Goal: Find specific page/section: Find specific page/section

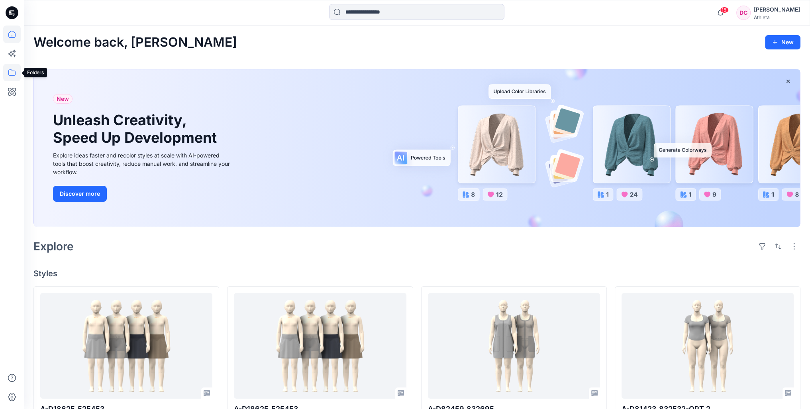
click at [13, 72] on icon at bounding box center [12, 73] width 18 height 18
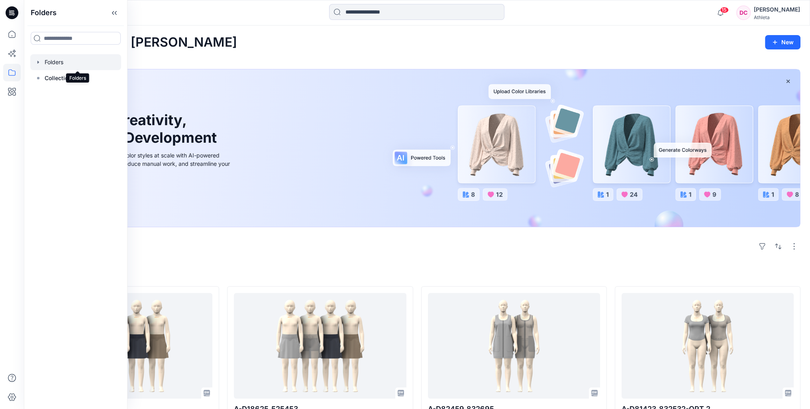
click at [55, 63] on div at bounding box center [75, 62] width 91 height 16
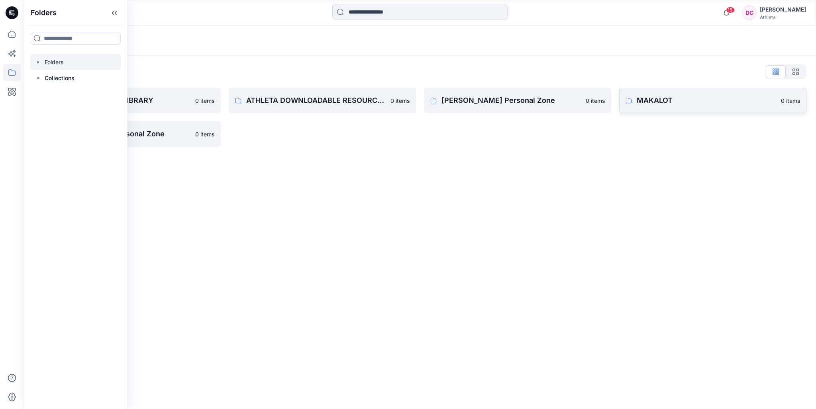
click at [662, 103] on p "MAKALOT" at bounding box center [706, 100] width 139 height 11
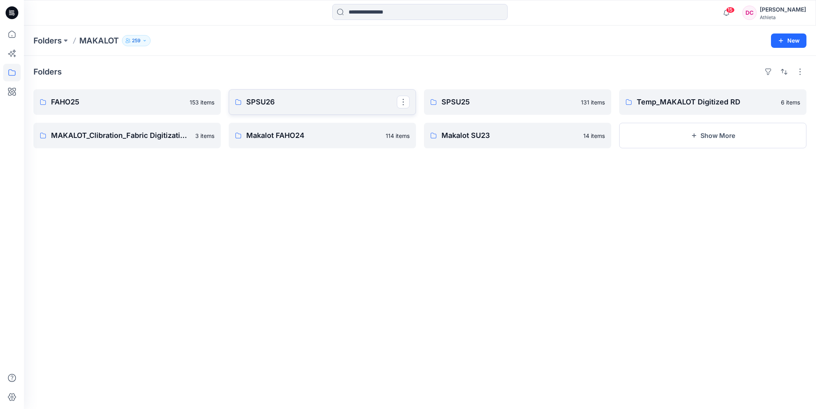
click at [269, 101] on p "SPSU26" at bounding box center [321, 101] width 151 height 11
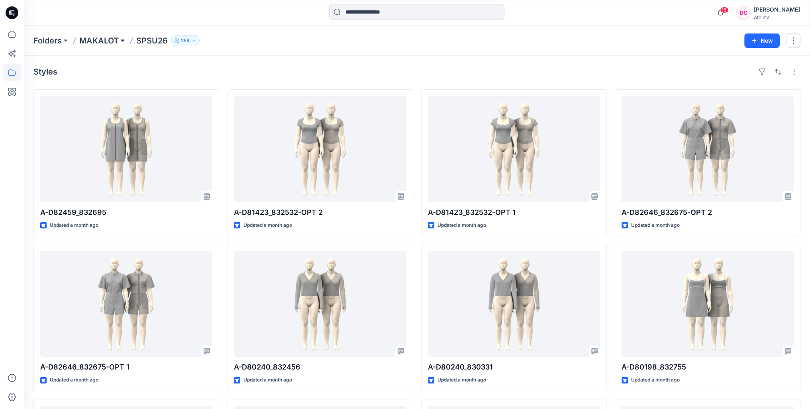
click at [123, 41] on button at bounding box center [123, 40] width 8 height 11
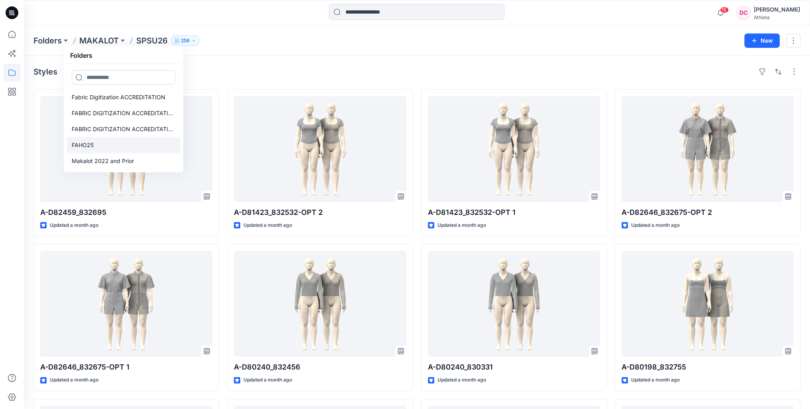
click at [82, 143] on p "FAHO25" at bounding box center [83, 145] width 22 height 10
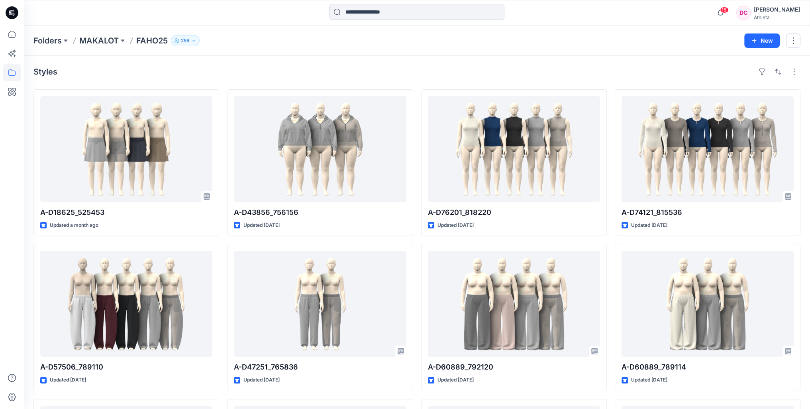
click at [155, 39] on p "FAHO25" at bounding box center [151, 40] width 31 height 11
click at [116, 41] on p "MAKALOT" at bounding box center [98, 40] width 39 height 11
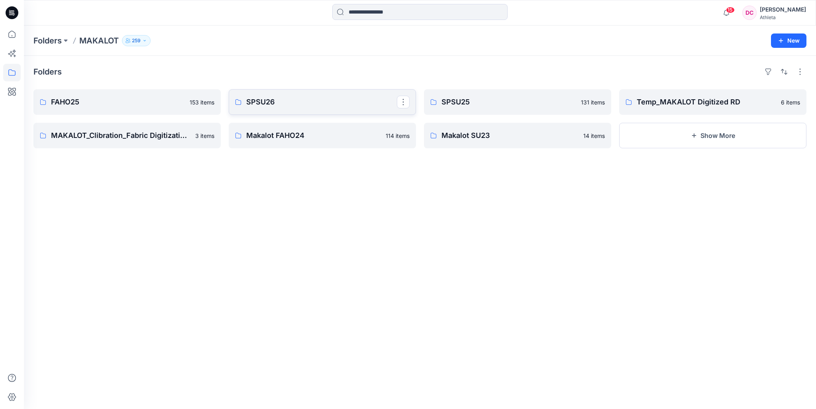
click at [304, 104] on p "SPSU26" at bounding box center [321, 101] width 151 height 11
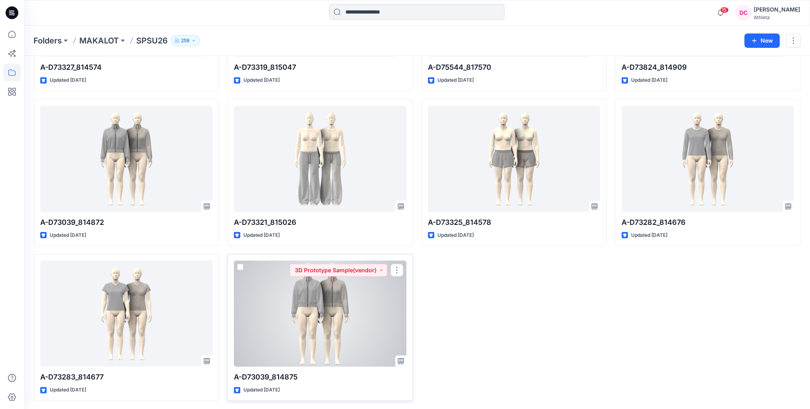
scroll to position [2616, 0]
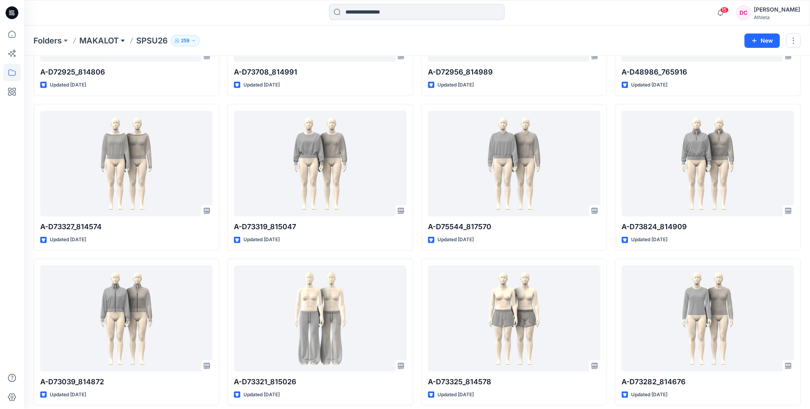
click at [120, 39] on button at bounding box center [123, 40] width 8 height 11
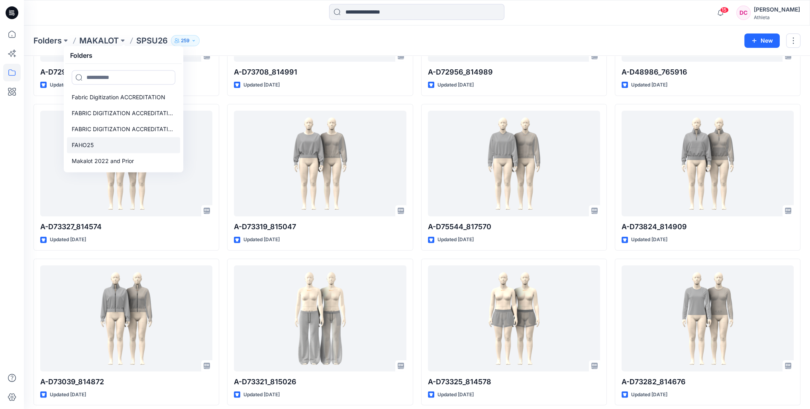
click at [100, 145] on link "FAHO25" at bounding box center [123, 145] width 113 height 16
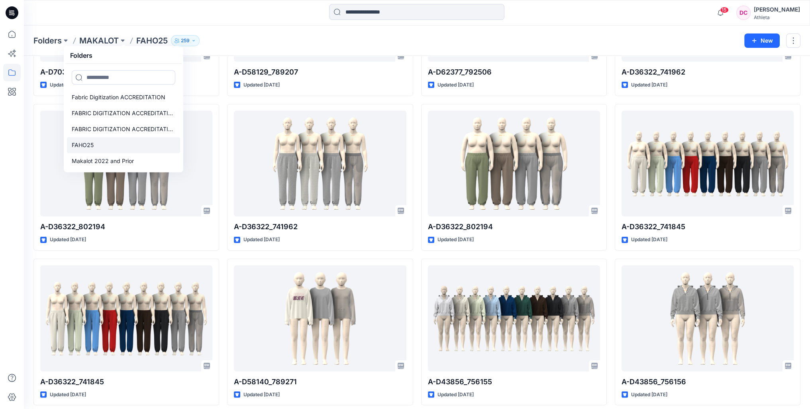
click at [84, 145] on p "FAHO25" at bounding box center [83, 145] width 22 height 10
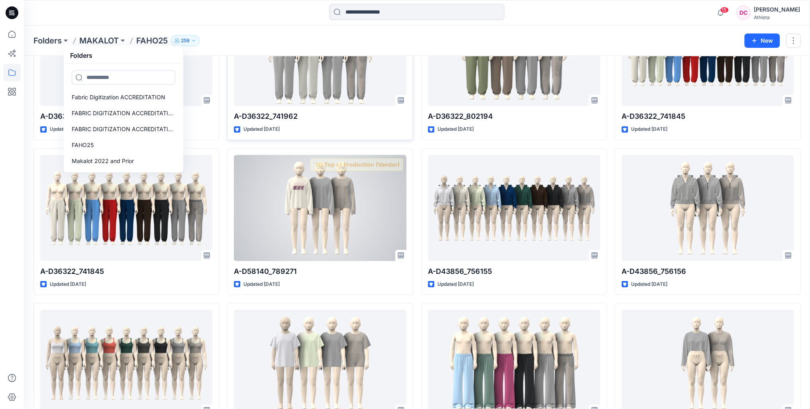
scroll to position [2735, 0]
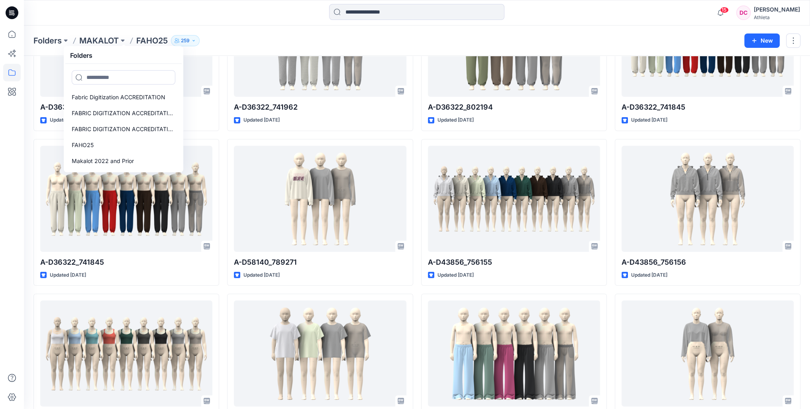
click at [628, 288] on div "Loading... A-D74121_815536 Updated 4 months ago Loading... A-D60889_789114 Upda…" at bounding box center [708, 367] width 186 height 6026
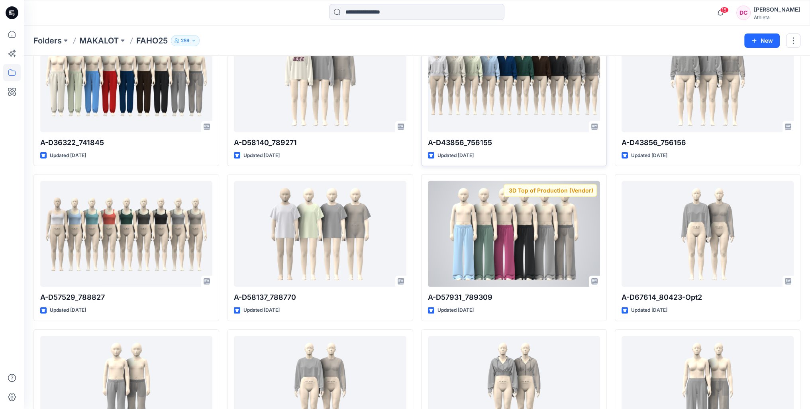
scroll to position [3094, 0]
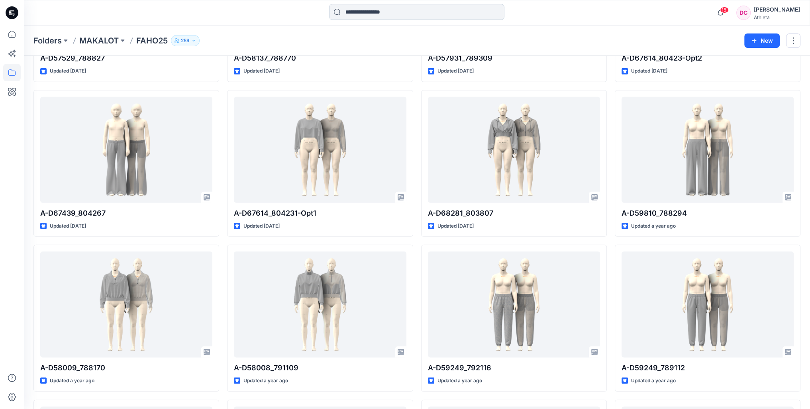
click at [384, 10] on input at bounding box center [416, 12] width 175 height 16
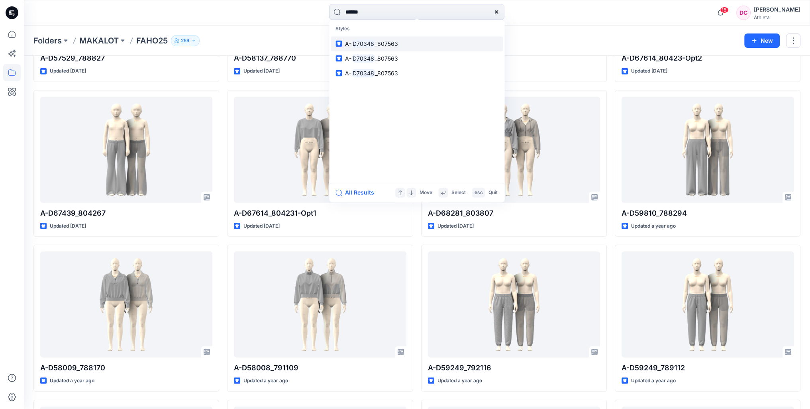
type input "******"
click at [365, 42] on mark "D70348" at bounding box center [363, 43] width 24 height 9
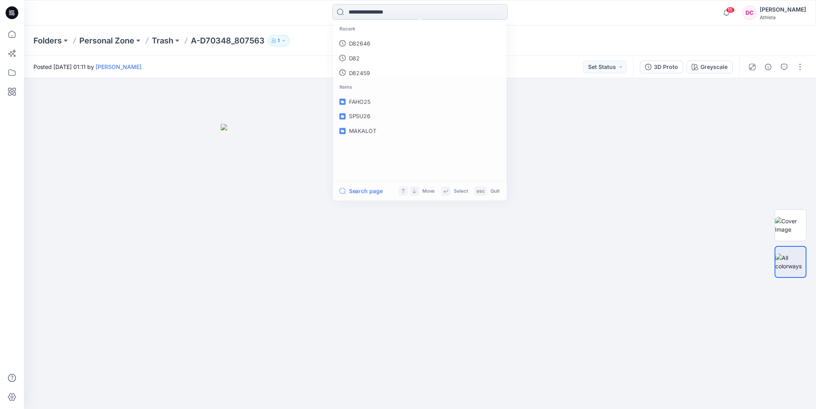
click at [425, 10] on input at bounding box center [419, 12] width 175 height 16
click at [362, 45] on p "D70348" at bounding box center [359, 43] width 22 height 8
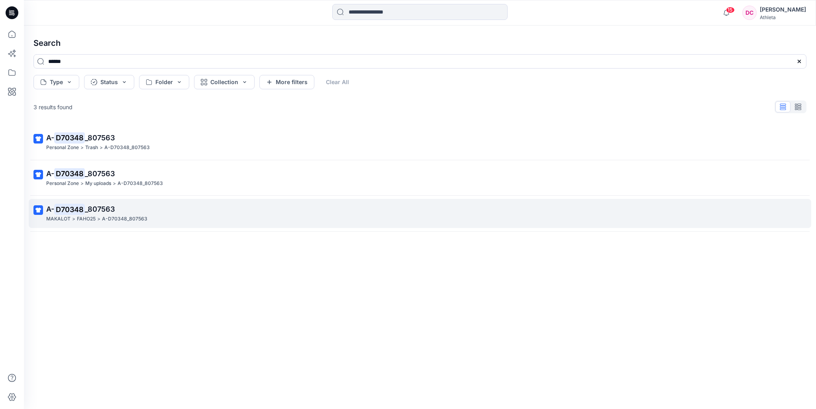
click at [120, 211] on p "A- D70348 _807563" at bounding box center [419, 209] width 746 height 11
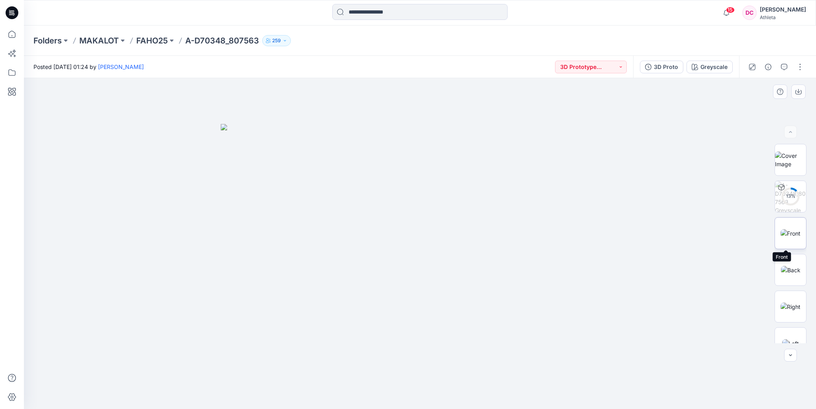
click at [793, 233] on img at bounding box center [790, 233] width 20 height 8
click at [164, 40] on p "FAHO25" at bounding box center [151, 40] width 31 height 11
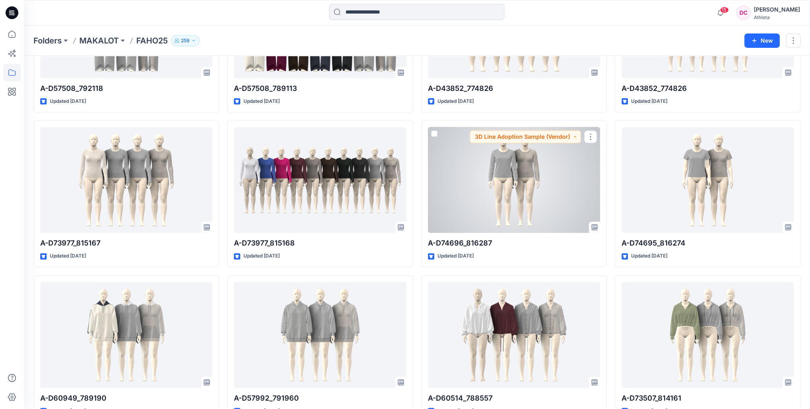
scroll to position [677, 0]
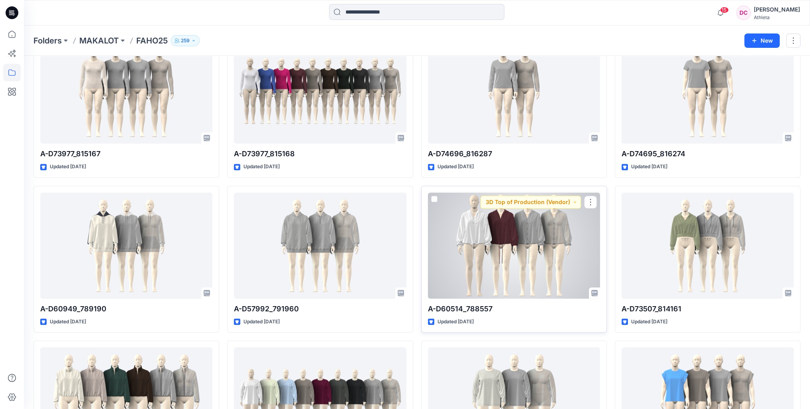
click at [531, 240] on div at bounding box center [514, 245] width 172 height 106
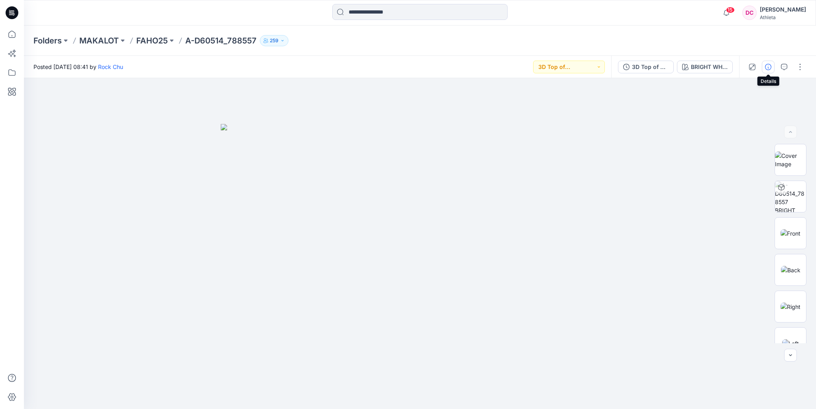
click at [769, 65] on icon "button" at bounding box center [768, 67] width 6 height 6
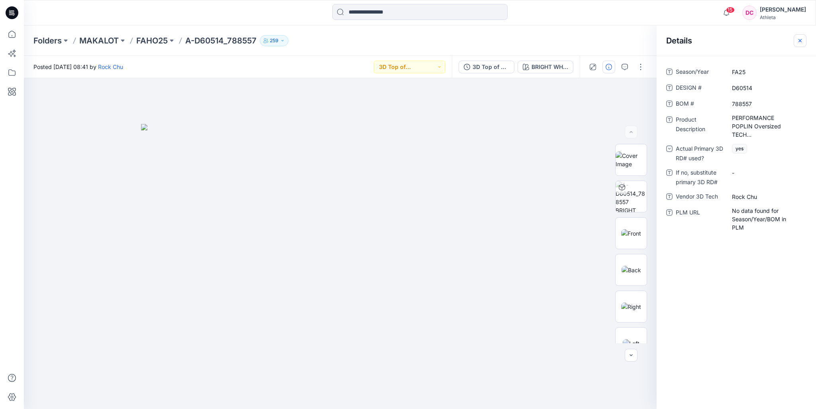
click at [800, 41] on icon "button" at bounding box center [799, 40] width 3 height 3
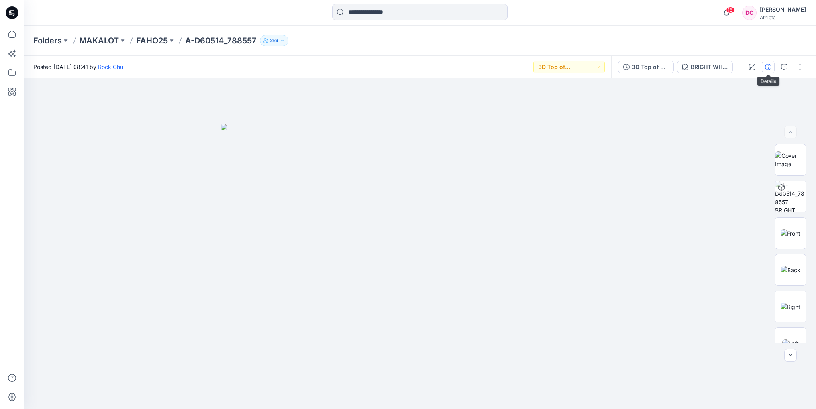
click at [770, 69] on icon "button" at bounding box center [768, 67] width 6 height 6
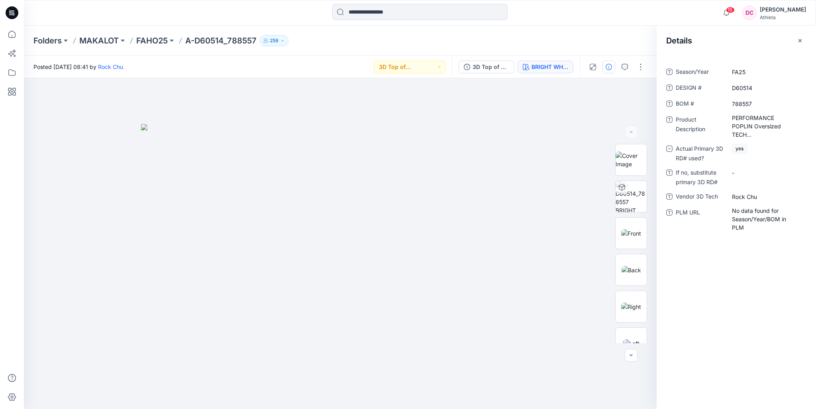
click at [566, 67] on div "BRIGHT WHITE V2" at bounding box center [549, 67] width 37 height 9
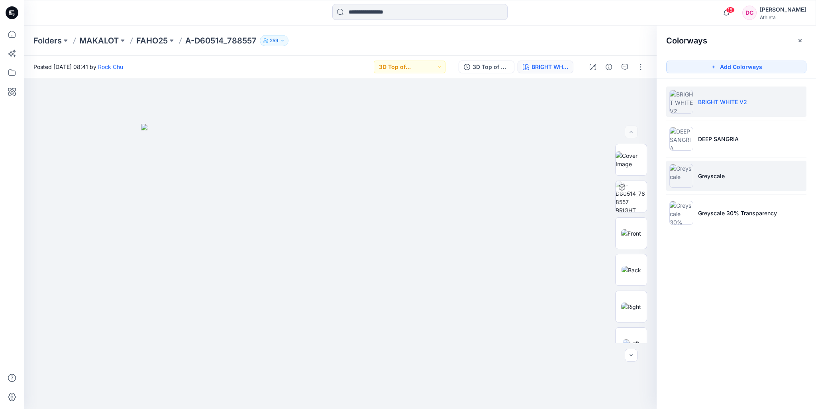
click at [725, 184] on li "Greyscale" at bounding box center [736, 176] width 140 height 30
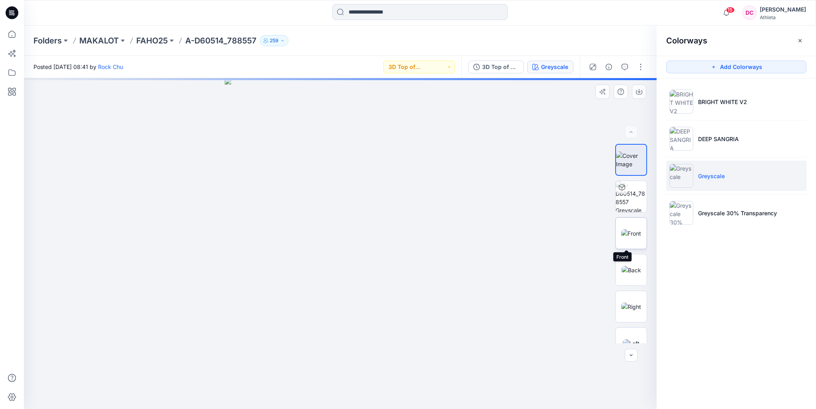
click at [631, 229] on img at bounding box center [631, 233] width 20 height 8
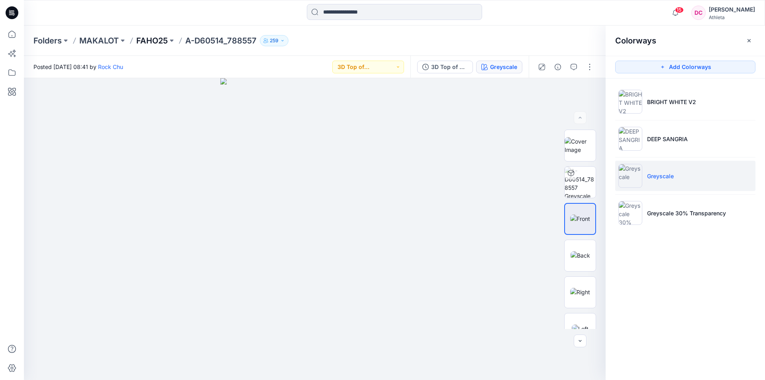
click at [145, 39] on p "FAHO25" at bounding box center [151, 40] width 31 height 11
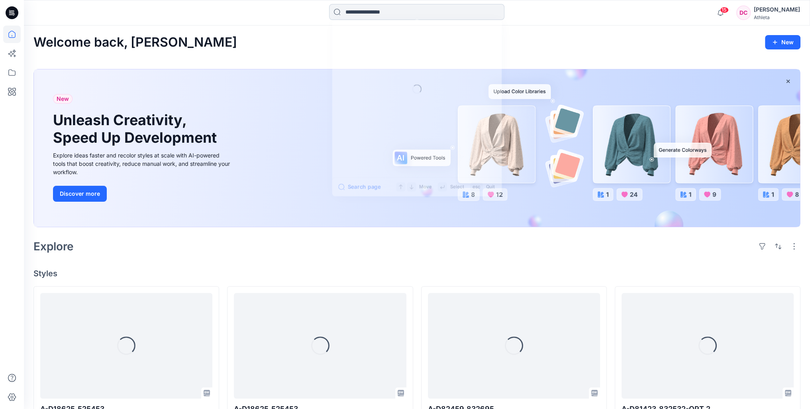
click at [346, 8] on input at bounding box center [416, 12] width 175 height 16
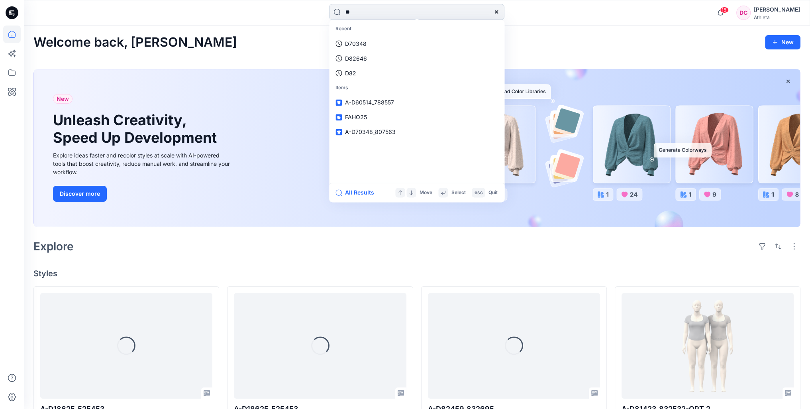
type input "*"
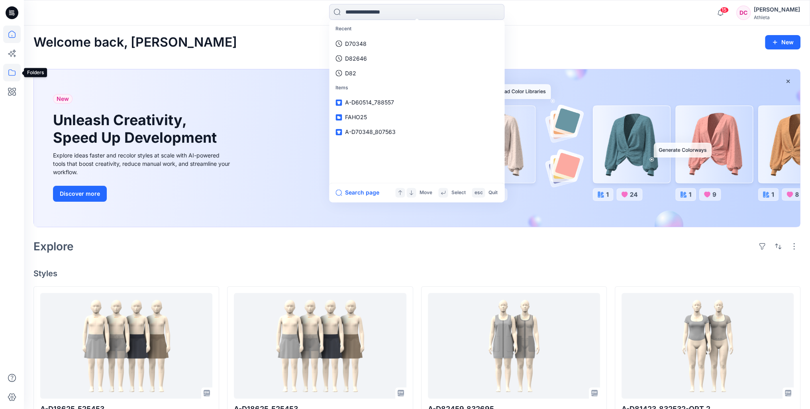
click at [8, 73] on icon at bounding box center [11, 72] width 7 height 6
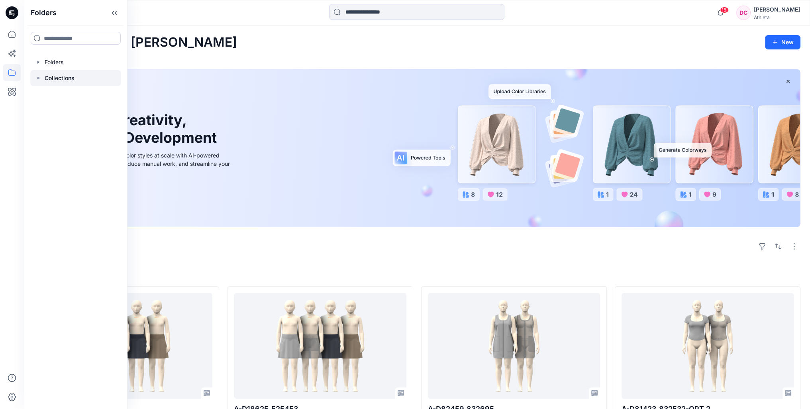
click at [67, 78] on p "Collections" at bounding box center [60, 78] width 30 height 10
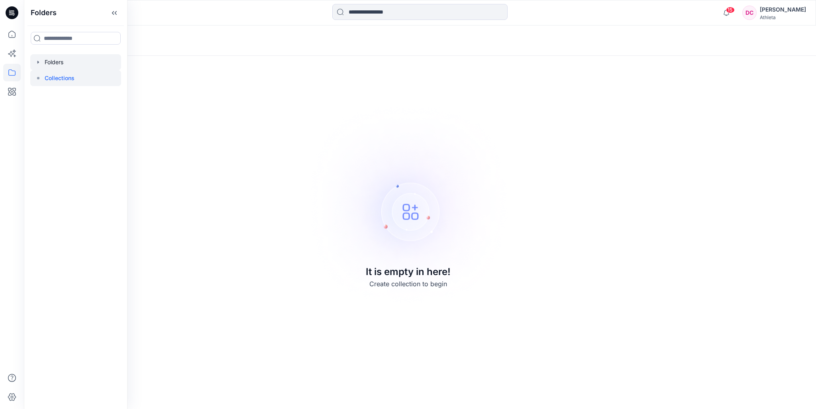
click at [71, 63] on div at bounding box center [75, 62] width 91 height 16
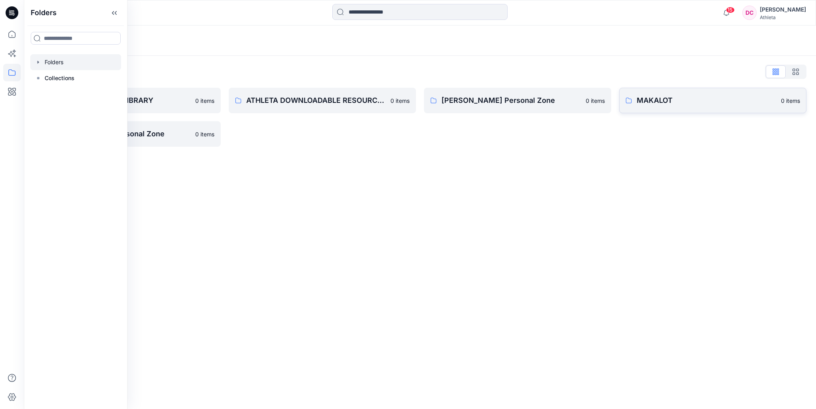
click at [679, 97] on p "MAKALOT" at bounding box center [706, 100] width 139 height 11
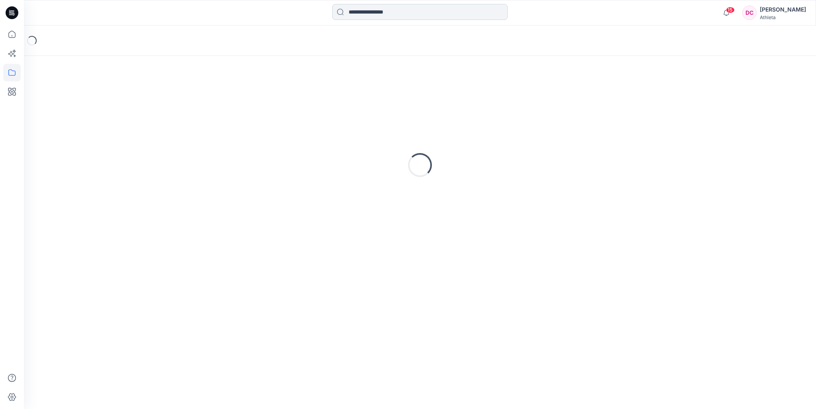
click at [373, 13] on input at bounding box center [419, 12] width 175 height 16
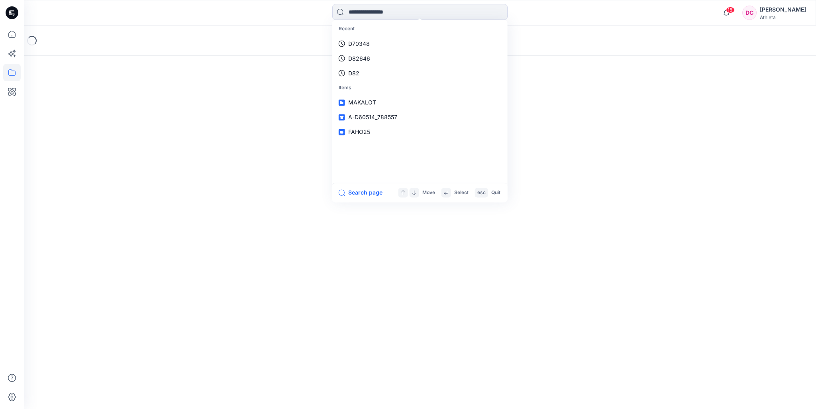
click at [268, 14] on div "Recent D70348 D82646 D82 Items MAKALOT A-D60514_788557 FAHO25 Search page Move …" at bounding box center [420, 13] width 396 height 18
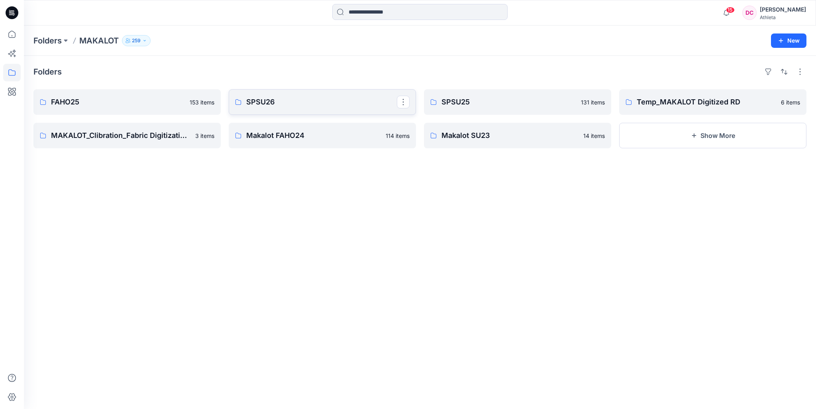
click at [310, 103] on p "SPSU26" at bounding box center [321, 101] width 151 height 11
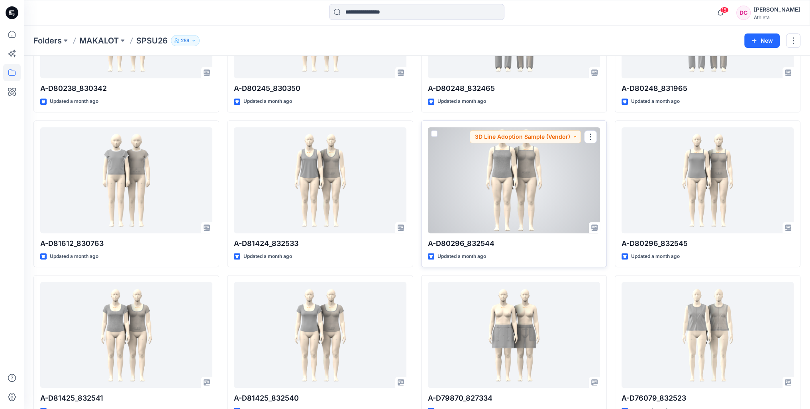
scroll to position [757, 0]
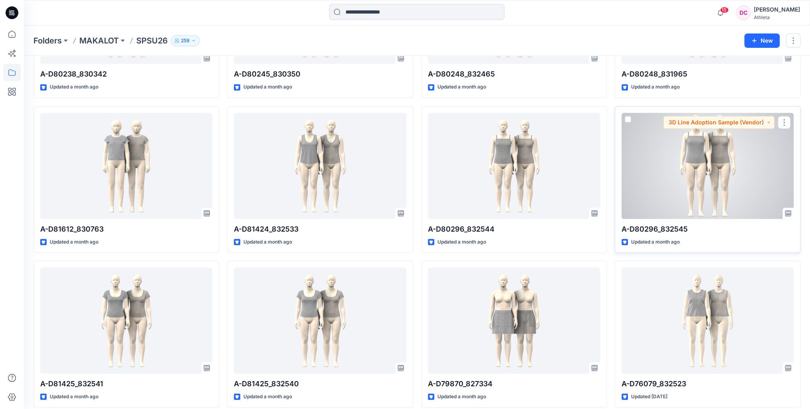
click at [671, 176] on div at bounding box center [707, 166] width 172 height 106
